Goal: Information Seeking & Learning: Find specific fact

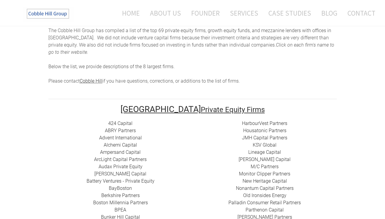
scroll to position [57, 0]
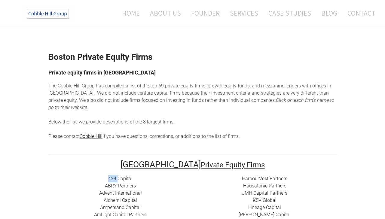
scroll to position [1, 0]
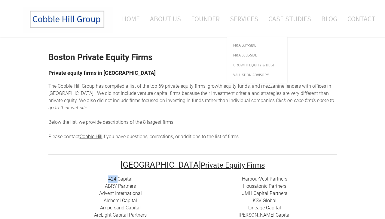
click at [255, 64] on span "Growth Equity & Debt" at bounding box center [258, 65] width 48 height 4
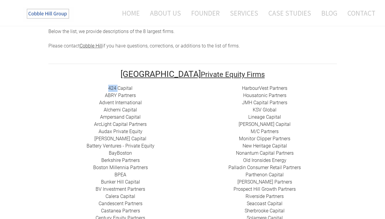
scroll to position [94, 0]
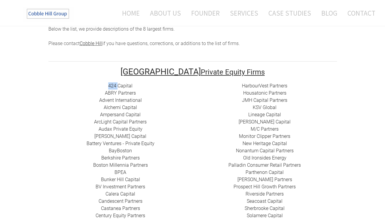
click at [124, 83] on link "424 Capital" at bounding box center [120, 86] width 24 height 6
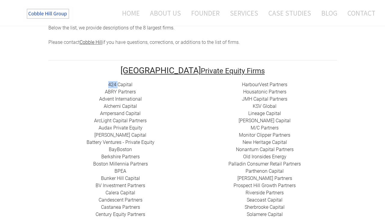
scroll to position [95, 0]
click at [57, 93] on div "424 Capital ​ABRY Partners Advent International Alchemi Capital ​Ampersand Capi…" at bounding box center [120, 208] width 144 height 253
